Goal: Find specific page/section: Find specific page/section

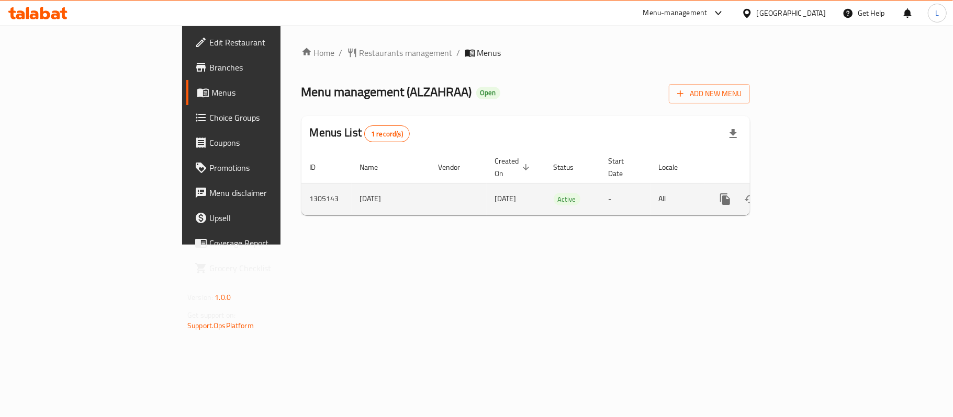
click at [807, 193] on icon "enhanced table" at bounding box center [800, 199] width 13 height 13
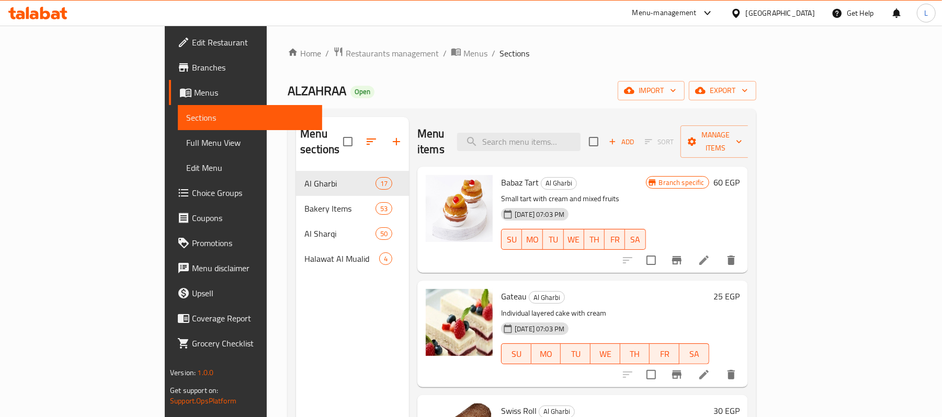
click at [543, 149] on div "Menu items Add Sort Manage items" at bounding box center [582, 142] width 331 height 50
click at [559, 133] on input "search" at bounding box center [518, 142] width 123 height 18
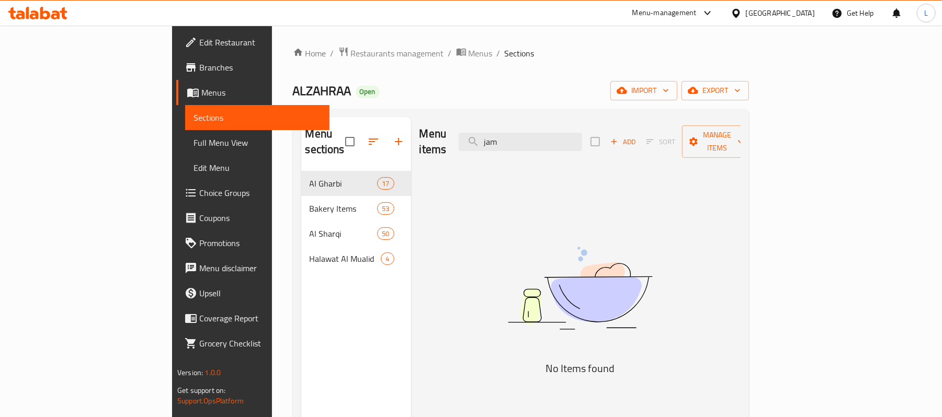
type input "jam"
click at [351, 56] on span "Restaurants management" at bounding box center [397, 53] width 93 height 13
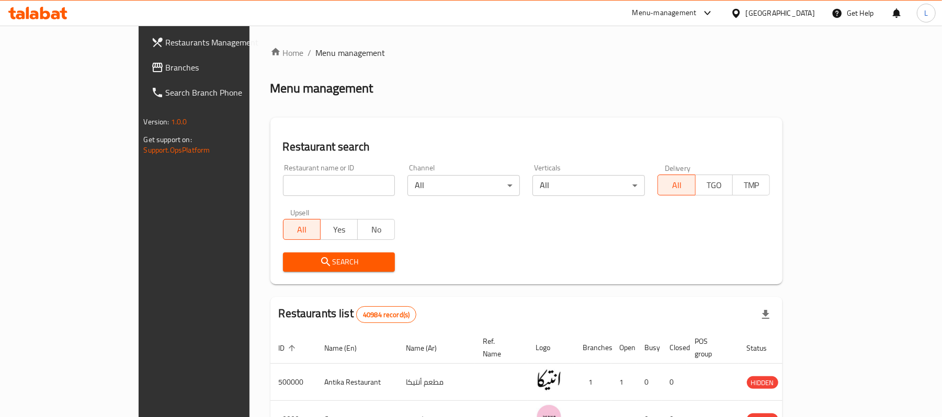
click at [298, 185] on input "search" at bounding box center [339, 185] width 112 height 21
paste input "663961"
type input "663961"
click button "Search" at bounding box center [339, 262] width 112 height 19
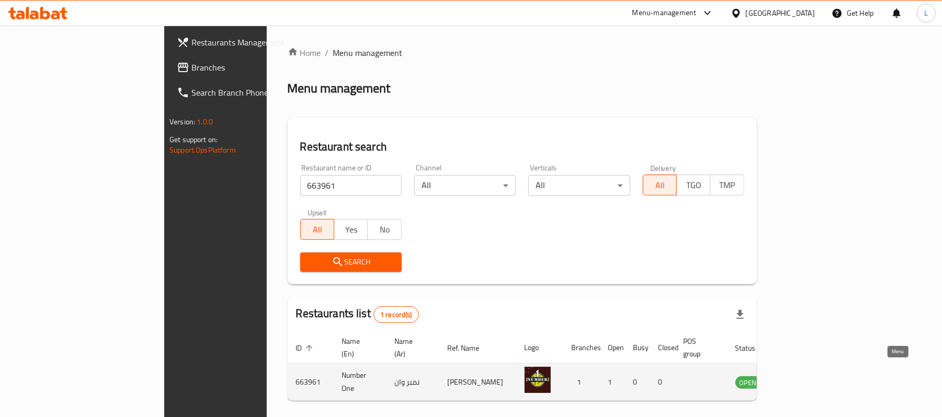
click at [803, 376] on icon "enhanced table" at bounding box center [796, 382] width 13 height 13
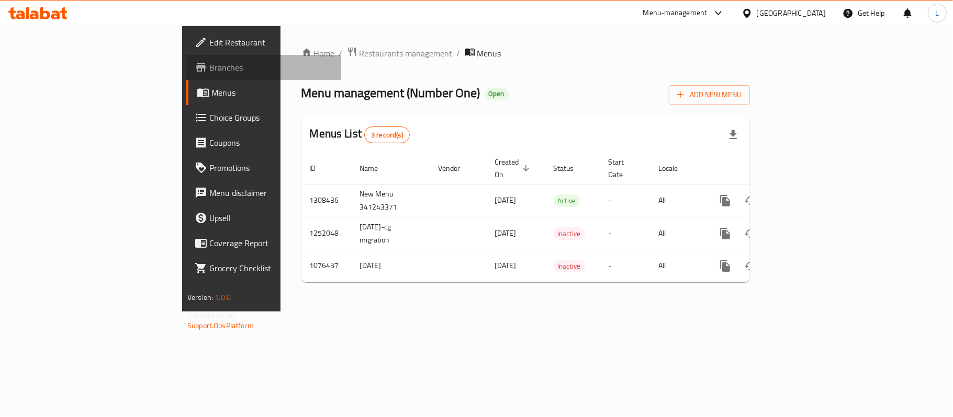
click at [186, 74] on link "Branches" at bounding box center [263, 67] width 155 height 25
